Goal: Information Seeking & Learning: Find contact information

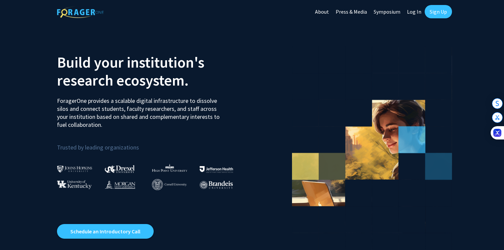
click at [430, 12] on link "Sign Up" at bounding box center [437, 11] width 27 height 13
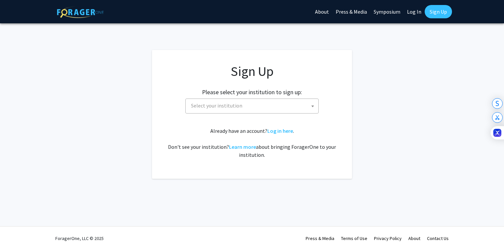
click at [244, 111] on span "Select your institution" at bounding box center [253, 106] width 130 height 14
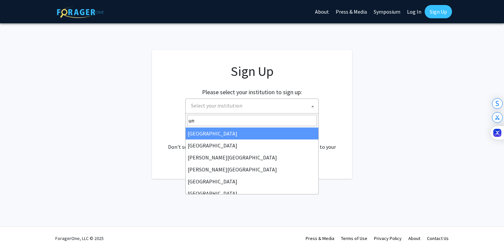
type input "u"
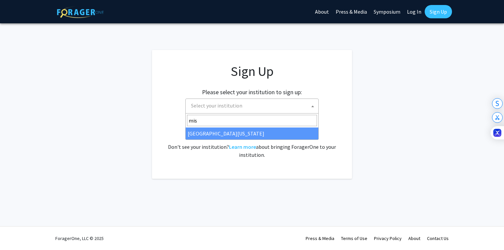
type input "mis"
select select "33"
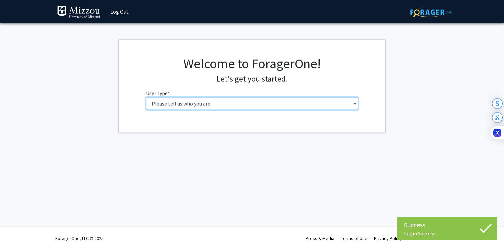
click at [287, 104] on select "Please tell us who you are Undergraduate Student Master's Student Doctoral Cand…" at bounding box center [252, 103] width 212 height 13
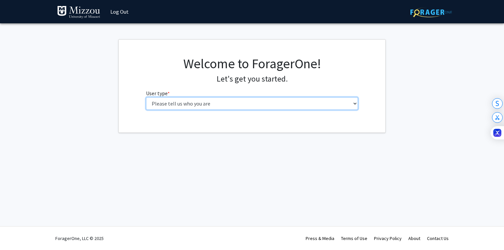
select select "1: undergrad"
click at [146, 97] on select "Please tell us who you are Undergraduate Student Master's Student Doctoral Cand…" at bounding box center [252, 103] width 212 height 13
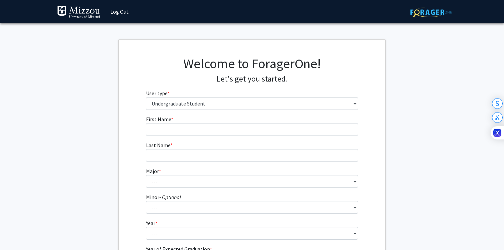
click at [291, 139] on form "First Name * required Last Name * required Major * required --- Agribusiness Ma…" at bounding box center [252, 196] width 212 height 163
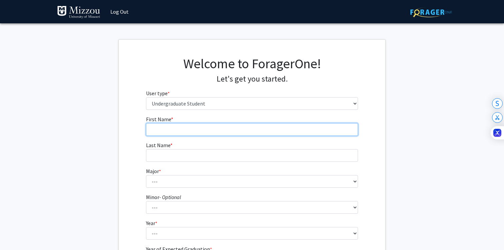
click at [291, 135] on input "First Name * required" at bounding box center [252, 129] width 212 height 13
type input "Nick"
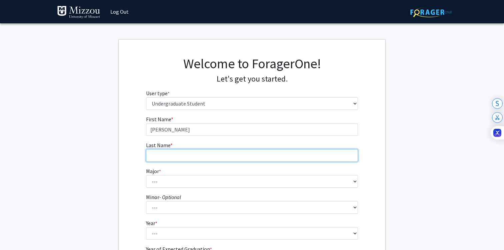
type input "Gorman"
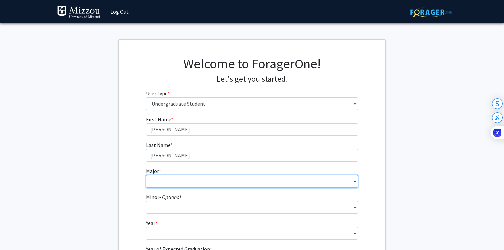
click at [224, 181] on select "--- Agribusiness Management Agricultural Education Agricultural Education: Comm…" at bounding box center [252, 181] width 212 height 13
select select "17: 2505"
click at [146, 175] on select "--- Agribusiness Management Agricultural Education Agricultural Education: Comm…" at bounding box center [252, 181] width 212 height 13
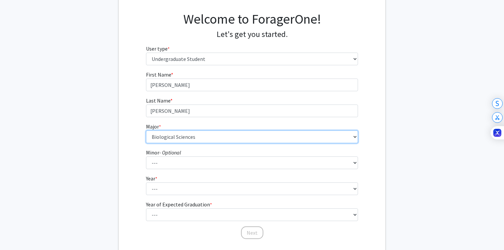
scroll to position [48, 0]
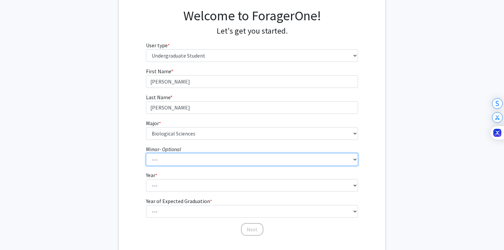
click at [195, 164] on select "--- Accountancy Aerospace Engineering Aerospace Studies Agribusiness Management…" at bounding box center [252, 159] width 212 height 13
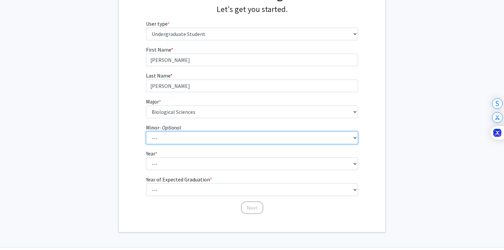
scroll to position [91, 0]
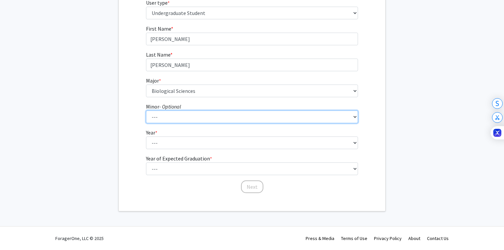
click at [153, 121] on select "--- Accountancy Aerospace Engineering Aerospace Studies Agribusiness Management…" at bounding box center [252, 117] width 212 height 13
select select "20: 1976"
click at [146, 111] on select "--- Accountancy Aerospace Engineering Aerospace Studies Agribusiness Management…" at bounding box center [252, 117] width 212 height 13
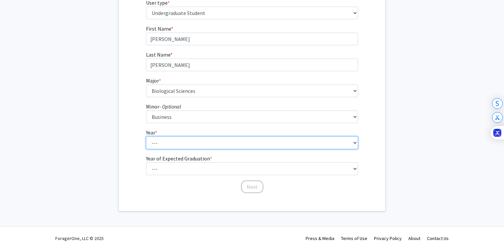
click at [183, 139] on select "--- First-year Sophomore Junior Senior Postbaccalaureate Certificate" at bounding box center [252, 143] width 212 height 13
click at [162, 142] on select "--- First-year Sophomore Junior Senior Postbaccalaureate Certificate" at bounding box center [252, 143] width 212 height 13
select select "1: first-year"
click at [146, 137] on select "--- First-year Sophomore Junior Senior Postbaccalaureate Certificate" at bounding box center [252, 143] width 212 height 13
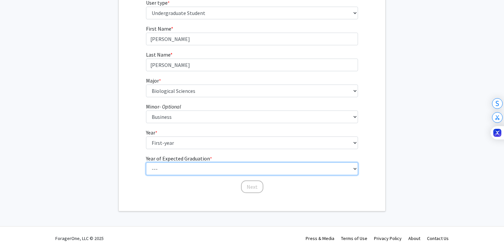
click at [173, 171] on select "--- 2025 2026 2027 2028 2029 2030 2031 2032 2033 2034" at bounding box center [252, 169] width 212 height 13
select select "5: 2029"
click at [146, 163] on select "--- 2025 2026 2027 2028 2029 2030 2031 2032 2033 2034" at bounding box center [252, 169] width 212 height 13
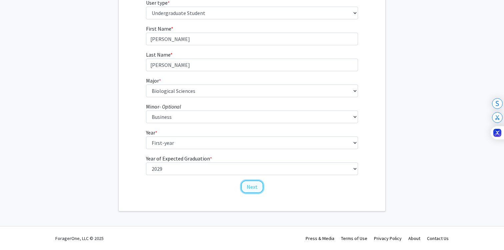
click at [248, 189] on button "Next" at bounding box center [252, 187] width 22 height 13
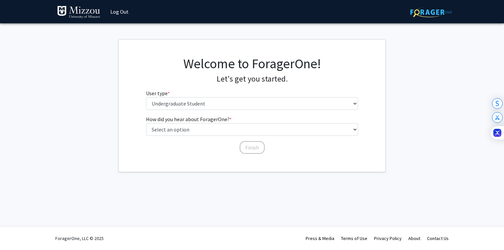
scroll to position [0, 0]
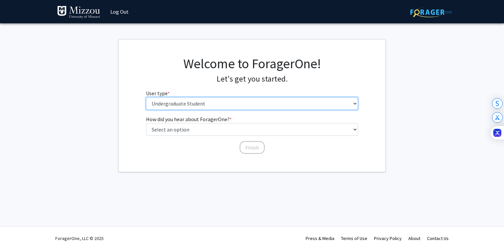
click at [216, 105] on select "Please tell us who you are Undergraduate Student Master's Student Doctoral Cand…" at bounding box center [252, 103] width 212 height 13
click at [146, 97] on select "Please tell us who you are Undergraduate Student Master's Student Doctoral Cand…" at bounding box center [252, 103] width 212 height 13
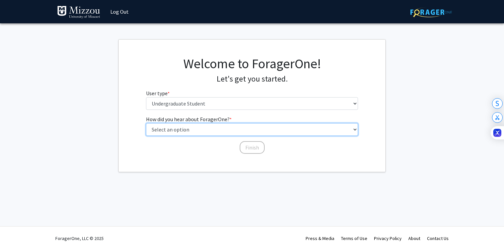
click at [216, 129] on select "Select an option Peer/student recommendation Faculty/staff recommendation Unive…" at bounding box center [252, 129] width 212 height 13
select select "2: faculty_recommendation"
click at [146, 123] on select "Select an option Peer/student recommendation Faculty/staff recommendation Unive…" at bounding box center [252, 129] width 212 height 13
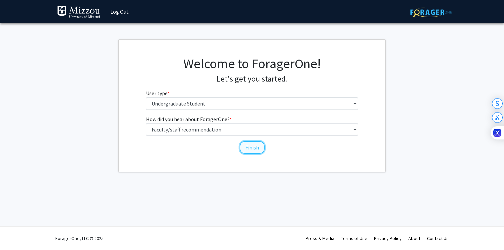
click at [246, 145] on button "Finish" at bounding box center [252, 147] width 25 height 13
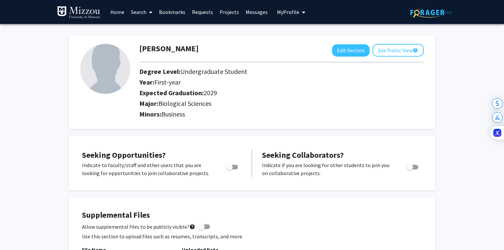
click at [148, 10] on span at bounding box center [149, 12] width 6 height 23
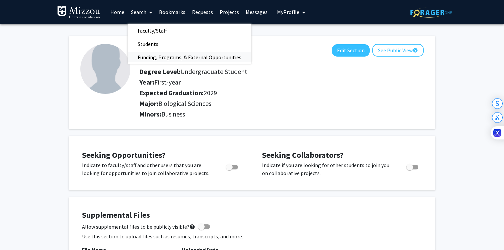
click at [161, 55] on span "Funding, Programs, & External Opportunities" at bounding box center [190, 57] width 124 height 13
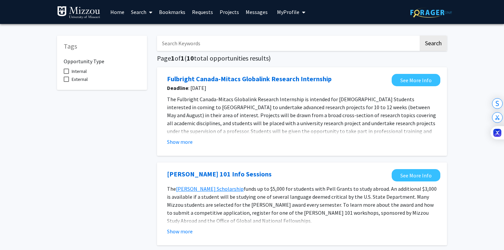
click at [119, 15] on link "Home" at bounding box center [117, 11] width 21 height 23
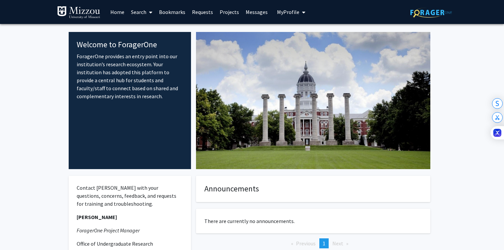
click at [96, 15] on img at bounding box center [78, 12] width 43 height 13
click at [139, 14] on link "Search" at bounding box center [142, 11] width 28 height 23
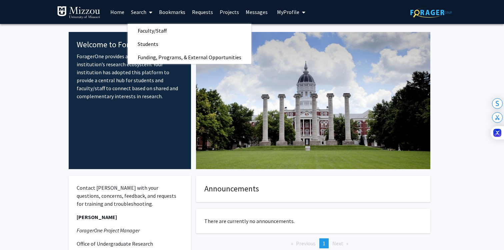
click at [162, 8] on link "Bookmarks" at bounding box center [172, 11] width 33 height 23
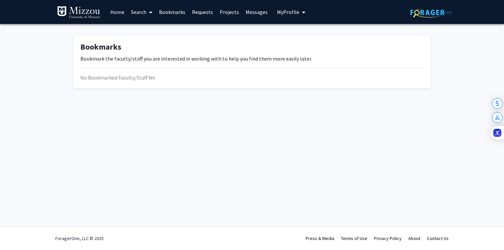
click at [226, 12] on link "Projects" at bounding box center [229, 11] width 26 height 23
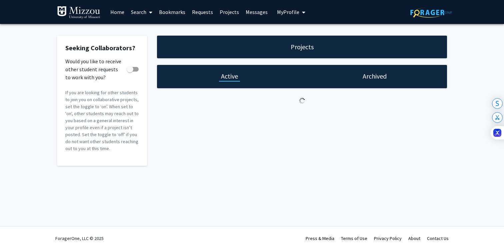
click at [230, 79] on h1 "Active" at bounding box center [229, 76] width 17 height 9
click at [231, 12] on link "Projects" at bounding box center [229, 11] width 26 height 23
click at [288, 9] on span "My Profile" at bounding box center [288, 12] width 22 height 7
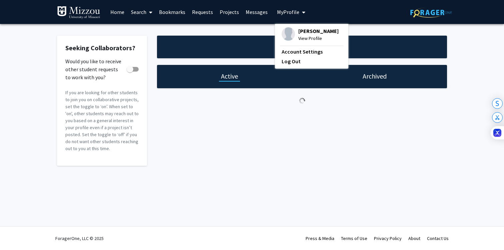
click at [288, 9] on span "My Profile" at bounding box center [288, 12] width 22 height 7
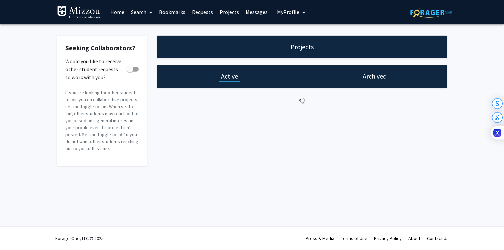
click at [143, 8] on link "Search" at bounding box center [142, 11] width 28 height 23
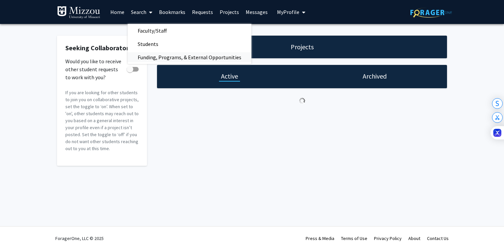
click at [149, 53] on span "Funding, Programs, & External Opportunities" at bounding box center [190, 57] width 124 height 13
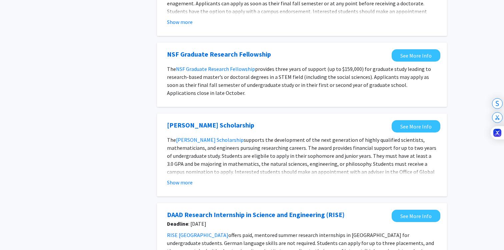
scroll to position [485, 0]
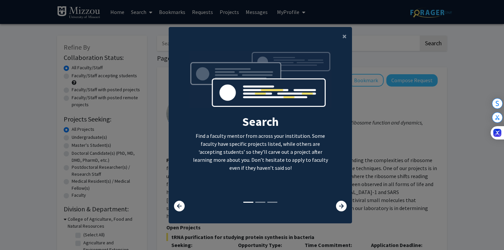
click at [162, 177] on modal-container "× Search Find a faculty mentor from across your institution. Some faculty have …" at bounding box center [252, 125] width 504 height 250
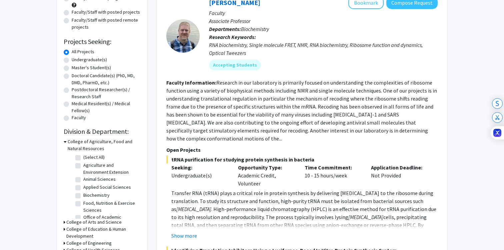
scroll to position [18, 0]
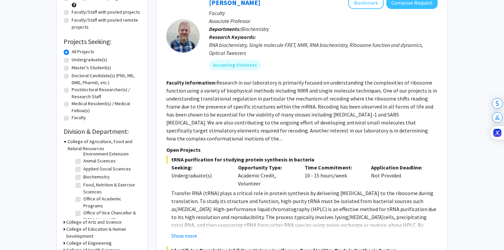
click at [71, 147] on h3 "College of Agriculture, Food and Natural Resources" at bounding box center [104, 145] width 73 height 14
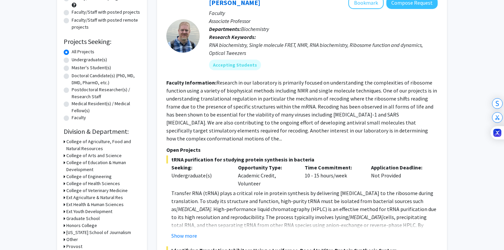
click at [69, 156] on h3 "College of Arts and Science" at bounding box center [93, 155] width 55 height 7
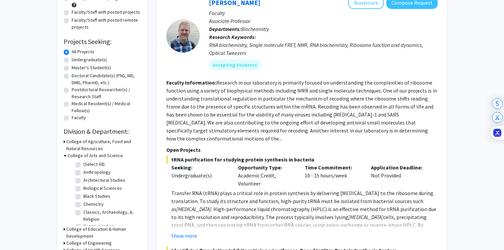
click at [83, 189] on label "Biological Sciences" at bounding box center [102, 188] width 39 height 7
click at [83, 189] on input "Biological Sciences" at bounding box center [85, 187] width 4 height 4
checkbox input "true"
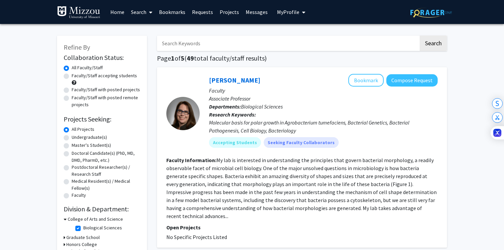
click at [72, 129] on label "All Projects" at bounding box center [83, 129] width 23 height 7
click at [72, 129] on input "All Projects" at bounding box center [74, 128] width 4 height 4
click at [83, 229] on label "Biological Sciences" at bounding box center [102, 228] width 39 height 7
click at [83, 229] on input "Biological Sciences" at bounding box center [85, 227] width 4 height 4
checkbox input "false"
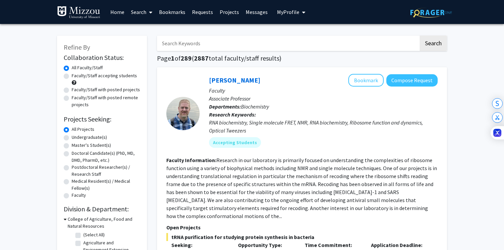
click at [196, 46] on input "Search Keywords" at bounding box center [288, 43] width 262 height 15
click at [419, 36] on button "Search" at bounding box center [432, 43] width 27 height 15
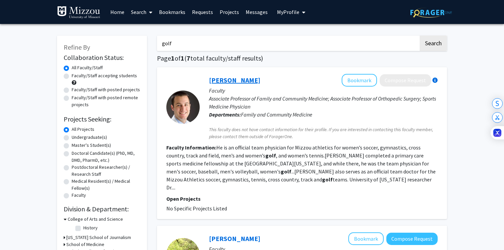
scroll to position [3, 0]
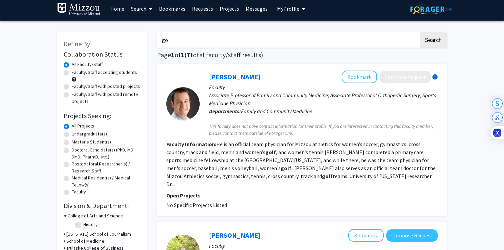
type input "g"
click at [206, 41] on input "Search Keywords" at bounding box center [288, 39] width 262 height 15
type input "sport"
click at [419, 32] on button "Search" at bounding box center [432, 39] width 27 height 15
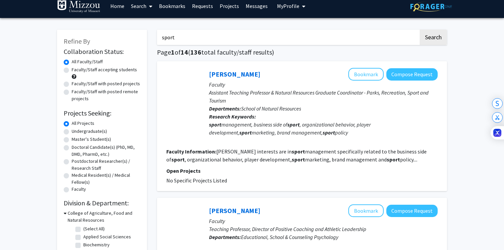
scroll to position [9, 0]
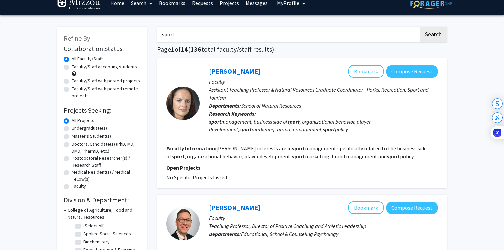
click at [72, 80] on label "Faculty/Staff with posted projects" at bounding box center [106, 80] width 68 height 7
click at [72, 80] on input "Faculty/Staff with posted projects" at bounding box center [74, 79] width 4 height 4
radio input "true"
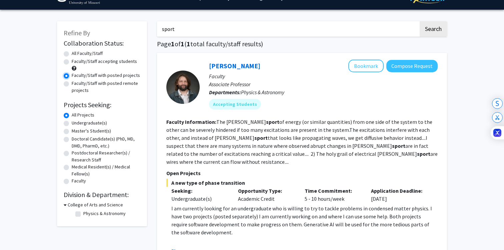
scroll to position [13, 0]
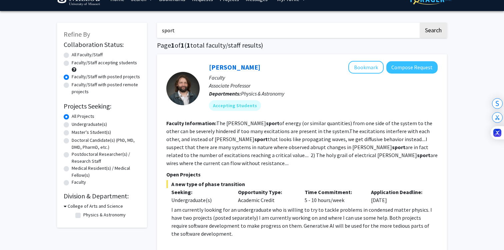
click at [210, 31] on input "sport" at bounding box center [288, 30] width 262 height 15
type input "sports"
click at [419, 23] on button "Search" at bounding box center [432, 30] width 27 height 15
radio input "true"
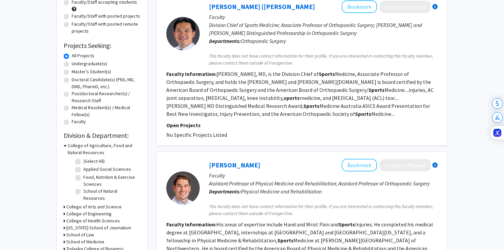
scroll to position [78, 0]
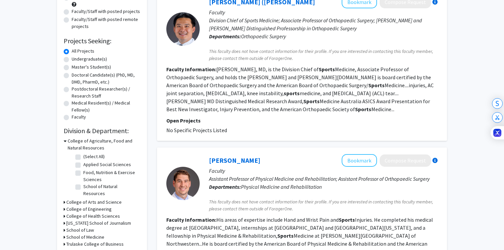
click at [72, 10] on label "Faculty/Staff with posted projects" at bounding box center [106, 11] width 68 height 7
click at [72, 10] on input "Faculty/Staff with posted projects" at bounding box center [74, 10] width 4 height 4
radio input "true"
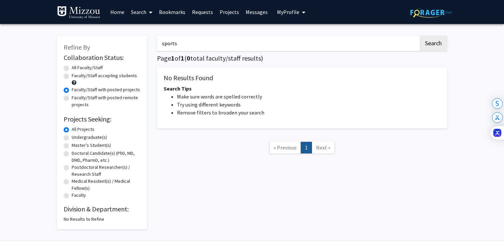
click at [186, 46] on input "sports" at bounding box center [288, 43] width 262 height 15
type input "s"
type input "physical therapy"
click at [419, 36] on button "Search" at bounding box center [432, 43] width 27 height 15
radio input "true"
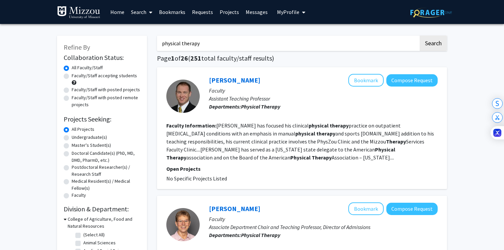
click at [72, 91] on label "Faculty/Staff with posted projects" at bounding box center [106, 89] width 68 height 7
click at [72, 91] on input "Faculty/Staff with posted projects" at bounding box center [74, 88] width 4 height 4
radio input "true"
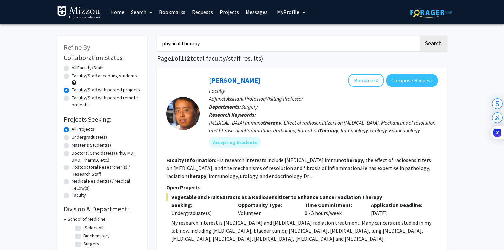
click at [193, 46] on input "physical therapy" at bounding box center [288, 43] width 262 height 15
type input "diabetes"
click at [419, 36] on button "Search" at bounding box center [432, 43] width 27 height 15
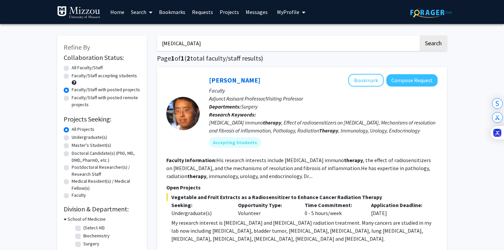
radio input "true"
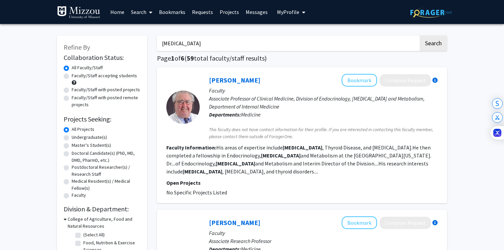
click at [99, 89] on label "Faculty/Staff with posted projects" at bounding box center [106, 89] width 68 height 7
click at [76, 89] on input "Faculty/Staff with posted projects" at bounding box center [74, 88] width 4 height 4
radio input "true"
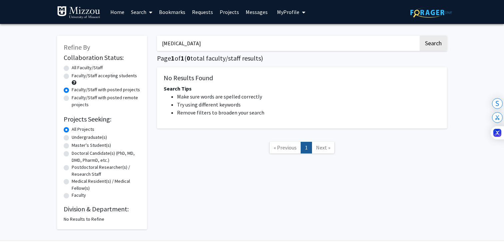
click at [87, 65] on label "All Faculty/Staff" at bounding box center [87, 67] width 31 height 7
click at [76, 65] on input "All Faculty/Staff" at bounding box center [74, 66] width 4 height 4
radio input "true"
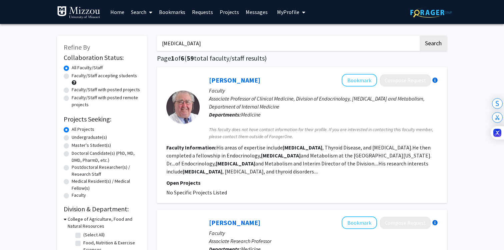
click at [197, 40] on input "diabetes" at bounding box center [288, 43] width 262 height 15
click at [419, 36] on button "Search" at bounding box center [432, 43] width 27 height 15
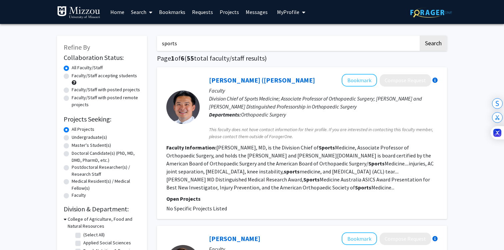
click at [212, 44] on input "sports" at bounding box center [288, 43] width 262 height 15
click at [419, 36] on button "Search" at bounding box center [432, 43] width 27 height 15
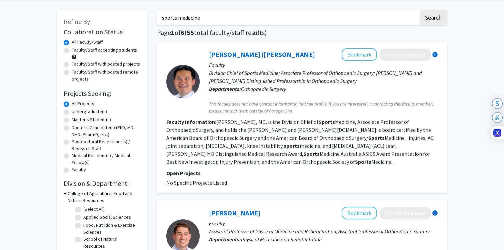
scroll to position [28, 0]
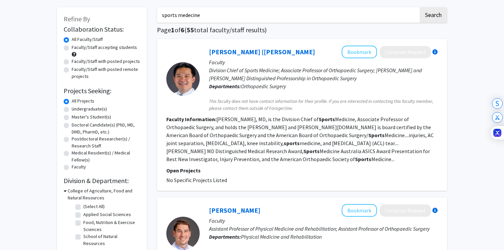
click at [217, 46] on div "Shen-Ying (Richard) Ma Bookmark Compose Request" at bounding box center [323, 52] width 229 height 13
click at [219, 18] on input "sports medecine" at bounding box center [288, 14] width 262 height 15
click at [419, 7] on button "Search" at bounding box center [432, 14] width 27 height 15
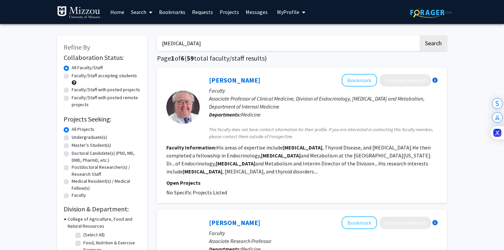
click at [161, 45] on input "diabetes" at bounding box center [288, 43] width 262 height 15
click at [419, 36] on button "Search" at bounding box center [432, 43] width 27 height 15
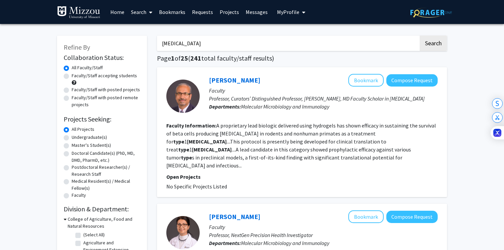
click at [226, 44] on input "type 1 diabetes" at bounding box center [288, 43] width 262 height 15
type input "golf"
click at [419, 36] on button "Search" at bounding box center [432, 43] width 27 height 15
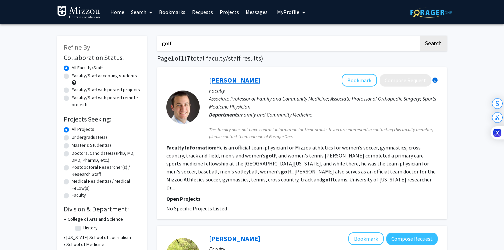
click at [217, 84] on link "Aaron Gray" at bounding box center [234, 80] width 51 height 8
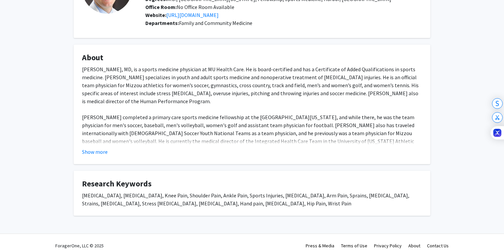
scroll to position [76, 0]
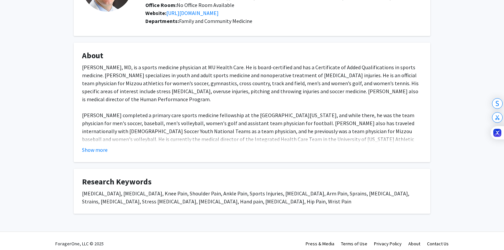
drag, startPoint x: 99, startPoint y: 149, endPoint x: 141, endPoint y: 145, distance: 42.5
click at [141, 145] on fg-read-more "Aaron Gray, MD, is a sports medicine physician at MU Health Care. He is board-c…" at bounding box center [252, 108] width 340 height 91
